Goal: Information Seeking & Learning: Learn about a topic

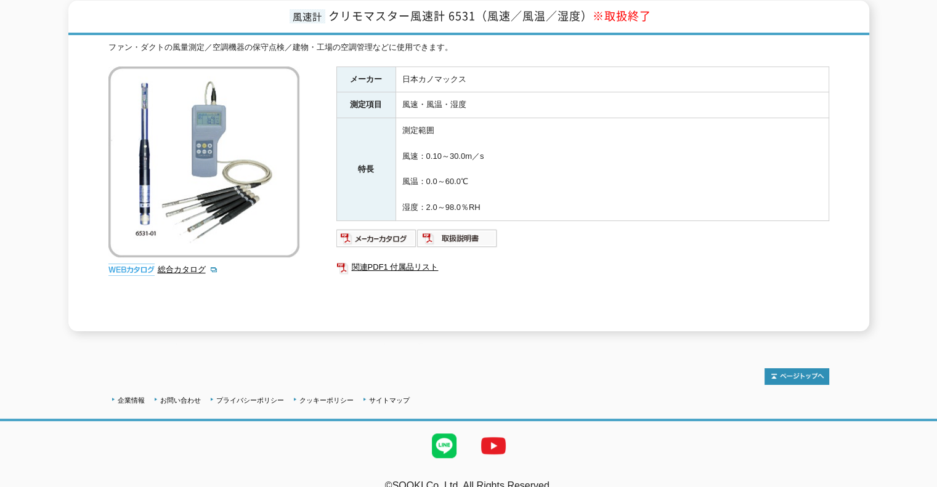
scroll to position [162, 0]
drag, startPoint x: 422, startPoint y: 149, endPoint x: 493, endPoint y: 153, distance: 71.6
click at [493, 153] on td "測定範囲 風速：0.10～30.0m／s 風温：0.0～60.0℃ 湿度：2.0～98.0％RH" at bounding box center [611, 170] width 433 height 103
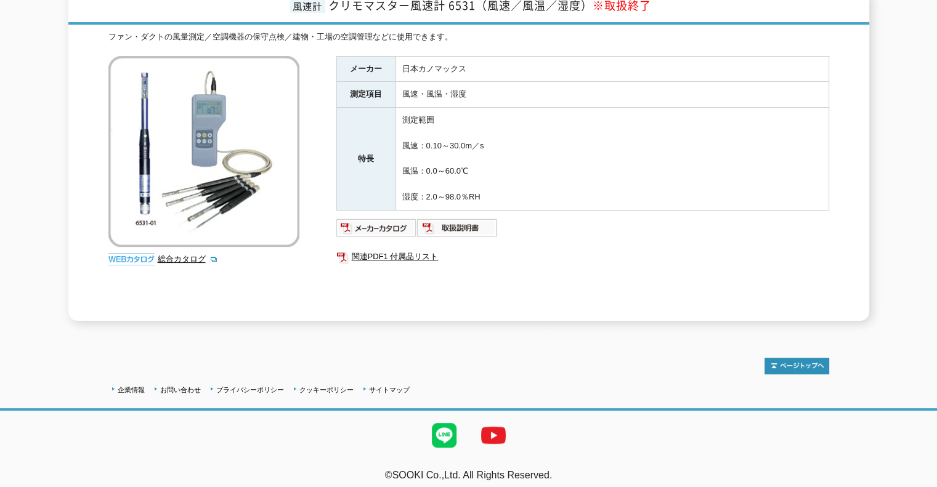
scroll to position [172, 0]
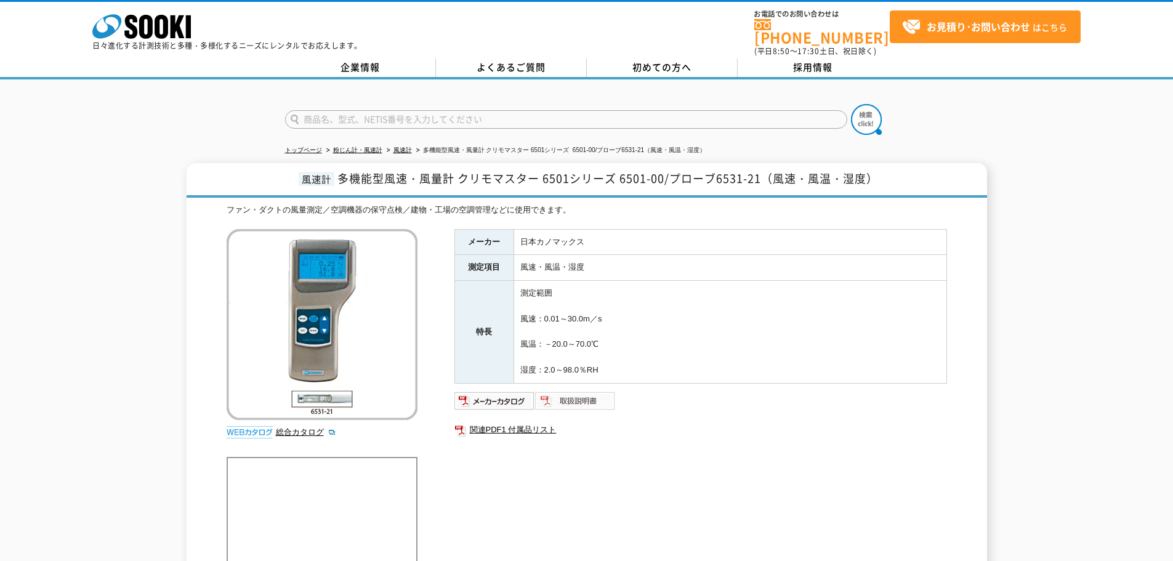
click at [592, 391] on img at bounding box center [575, 401] width 81 height 20
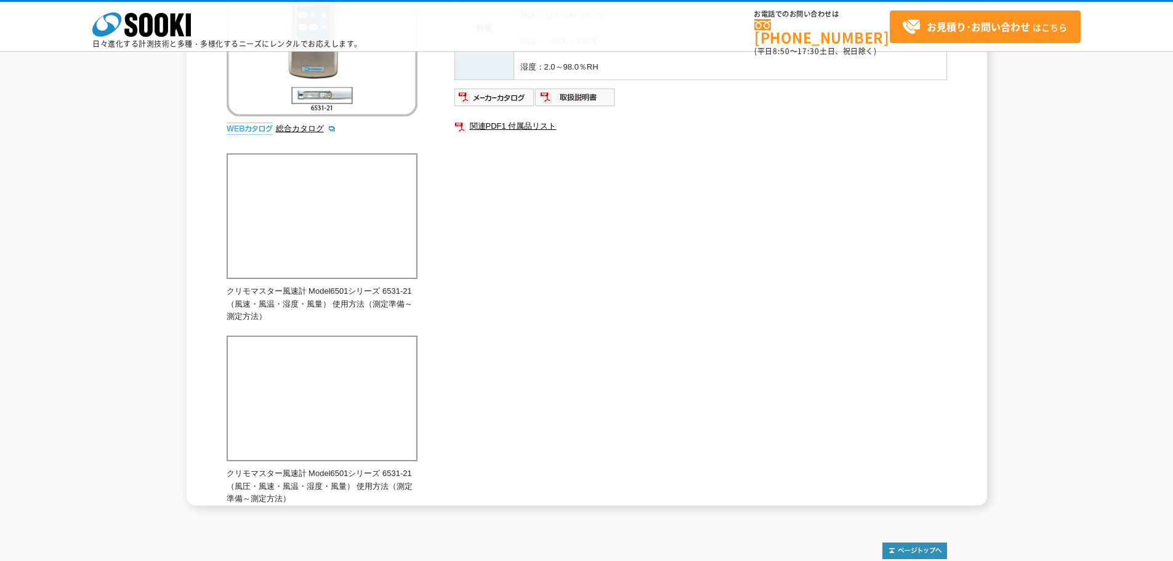
scroll to position [185, 0]
